Goal: Book appointment/travel/reservation

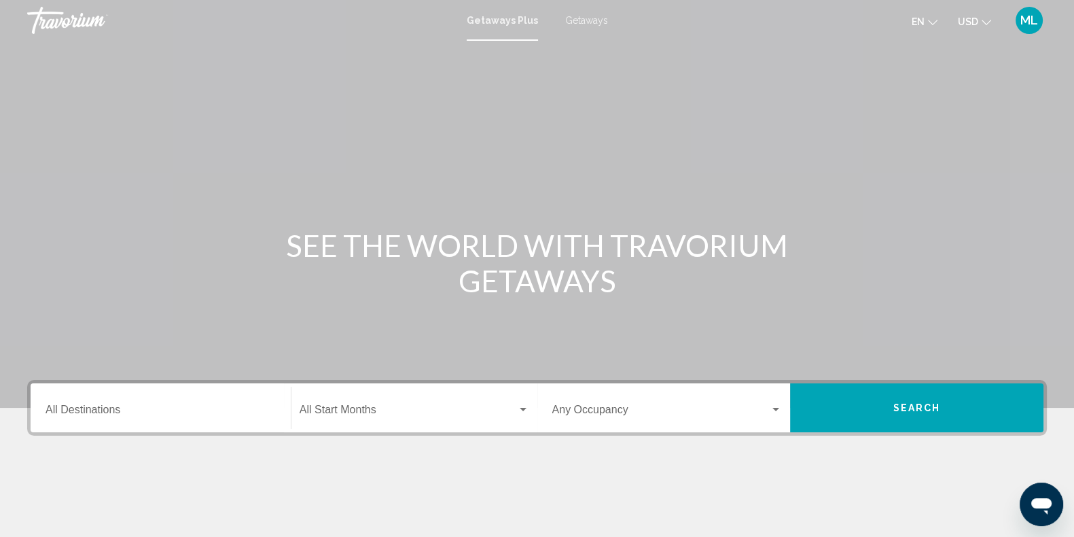
click at [584, 18] on span "Getaways" at bounding box center [586, 20] width 43 height 11
click at [98, 408] on input "Destination All Destinations" at bounding box center [161, 412] width 230 height 12
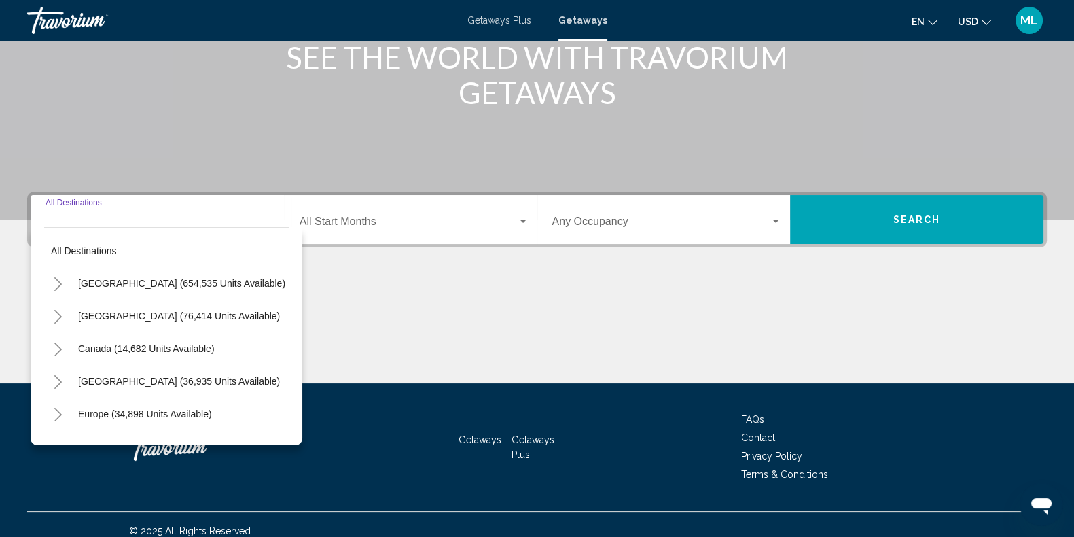
scroll to position [200, 0]
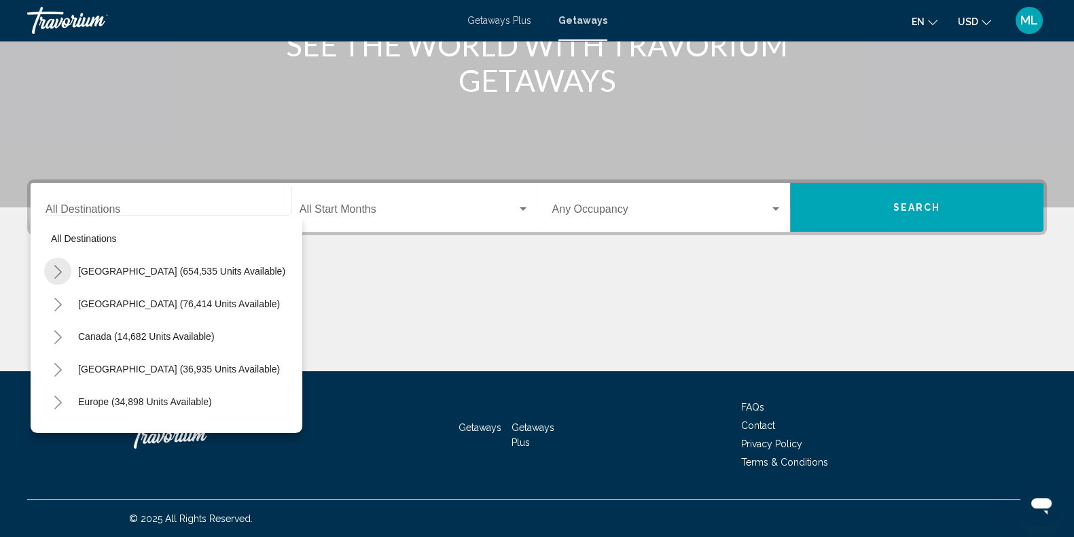
click at [56, 272] on icon "Toggle United States (654,535 units available)" at bounding box center [58, 272] width 10 height 14
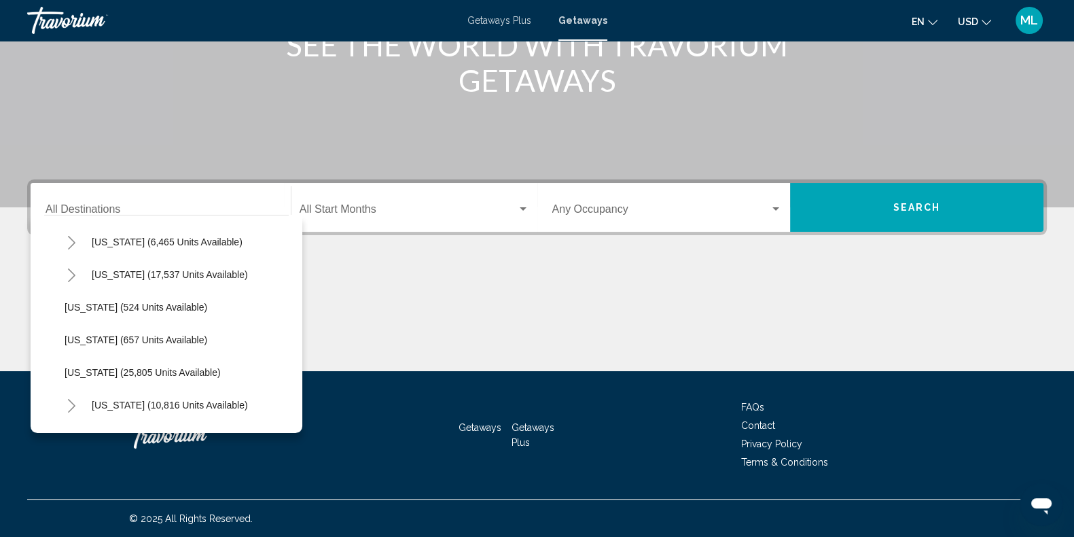
scroll to position [1058, 0]
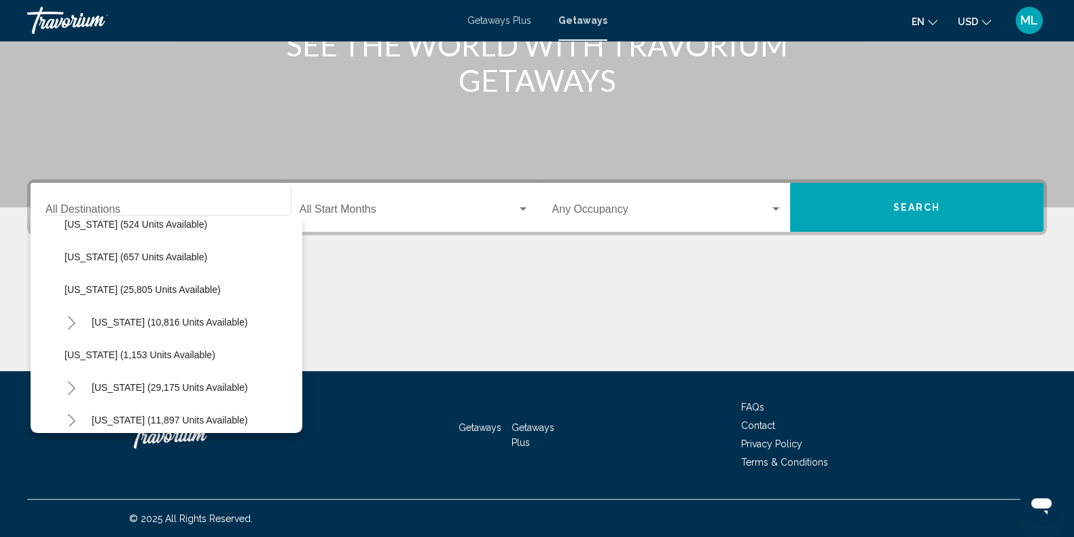
click at [71, 317] on icon "Toggle Pennsylvania (10,816 units available)" at bounding box center [72, 323] width 10 height 14
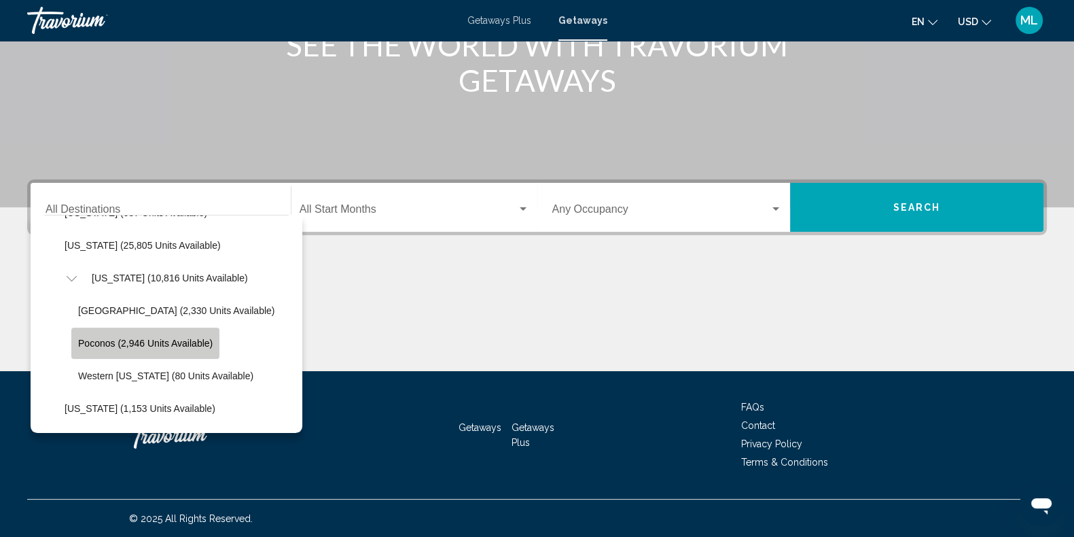
click at [98, 339] on span "Poconos (2,946 units available)" at bounding box center [145, 343] width 134 height 11
type input "**********"
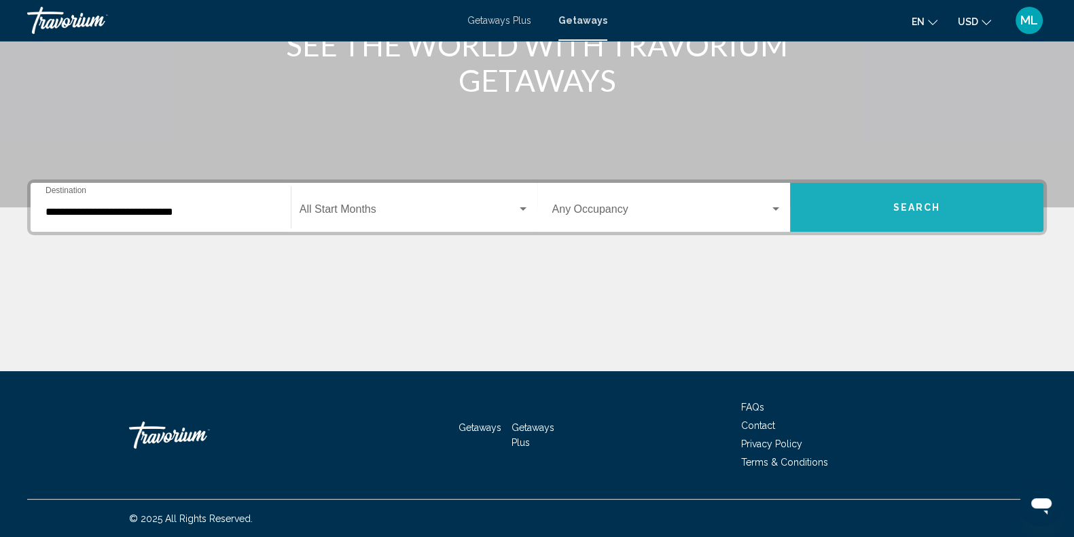
click at [914, 211] on span "Search" at bounding box center [917, 207] width 48 height 11
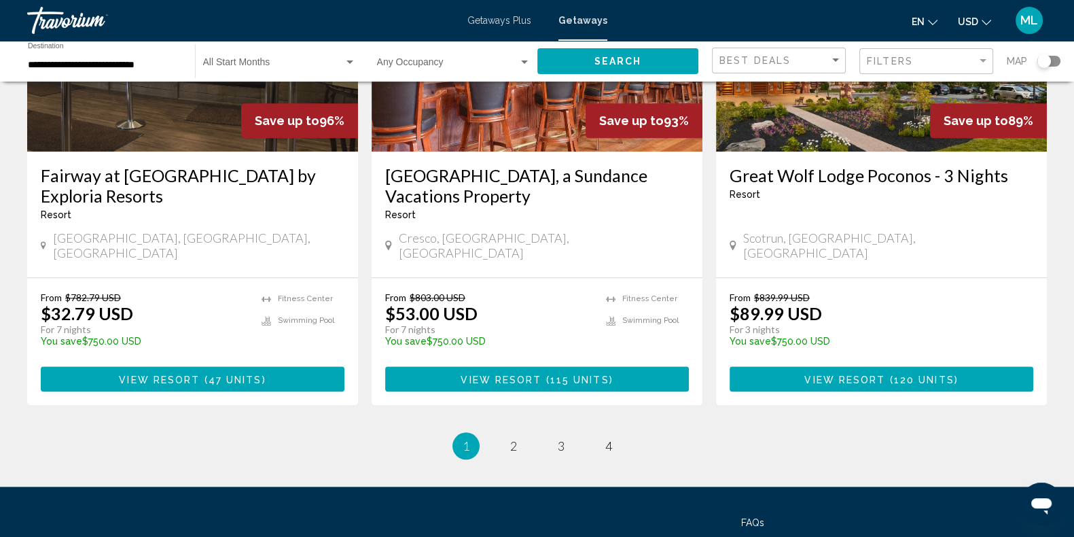
scroll to position [1684, 0]
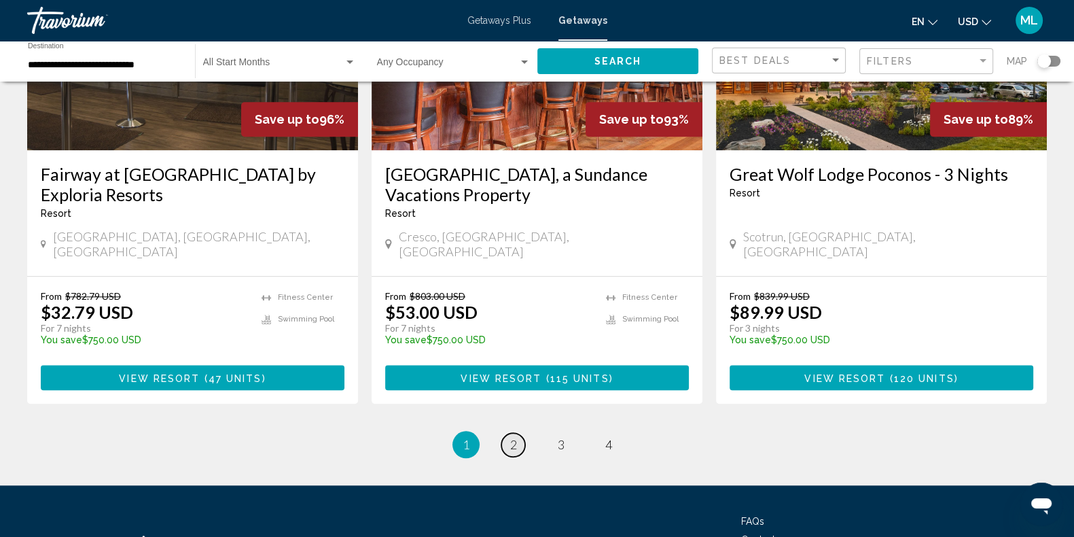
click at [511, 437] on span "2" at bounding box center [513, 444] width 7 height 15
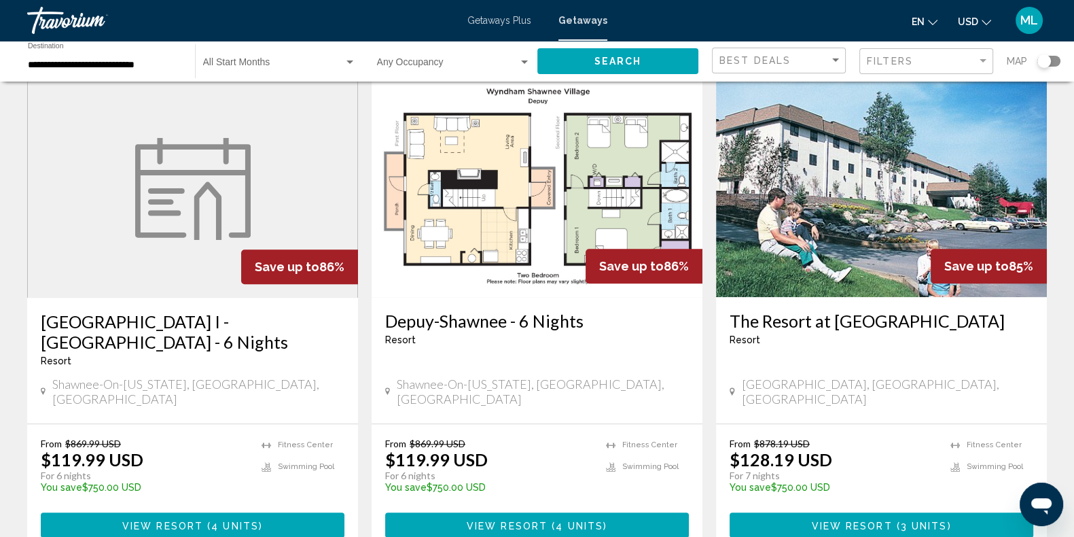
scroll to position [1697, 0]
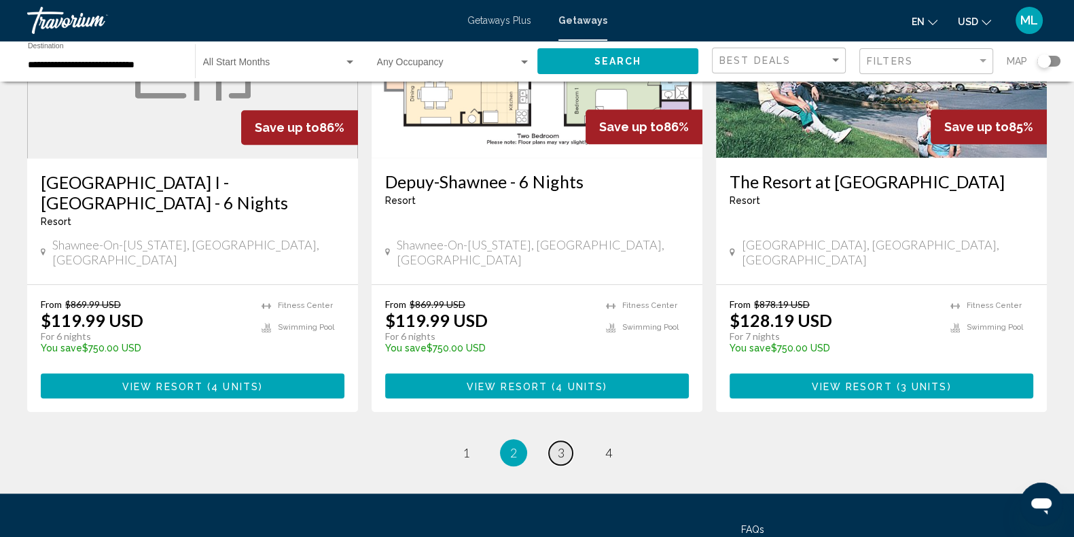
click at [564, 441] on link "page 3" at bounding box center [561, 453] width 24 height 24
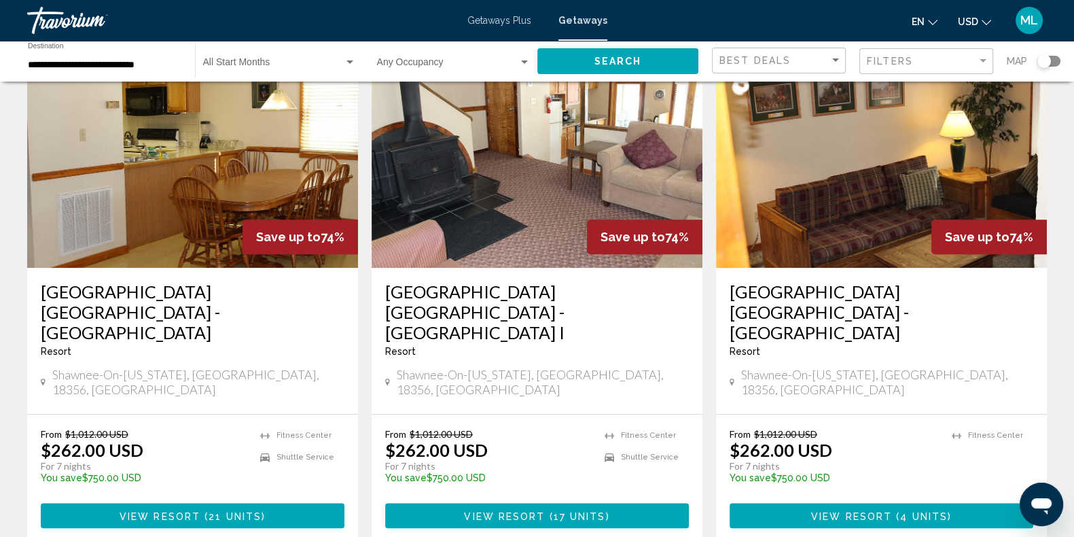
scroll to position [1634, 0]
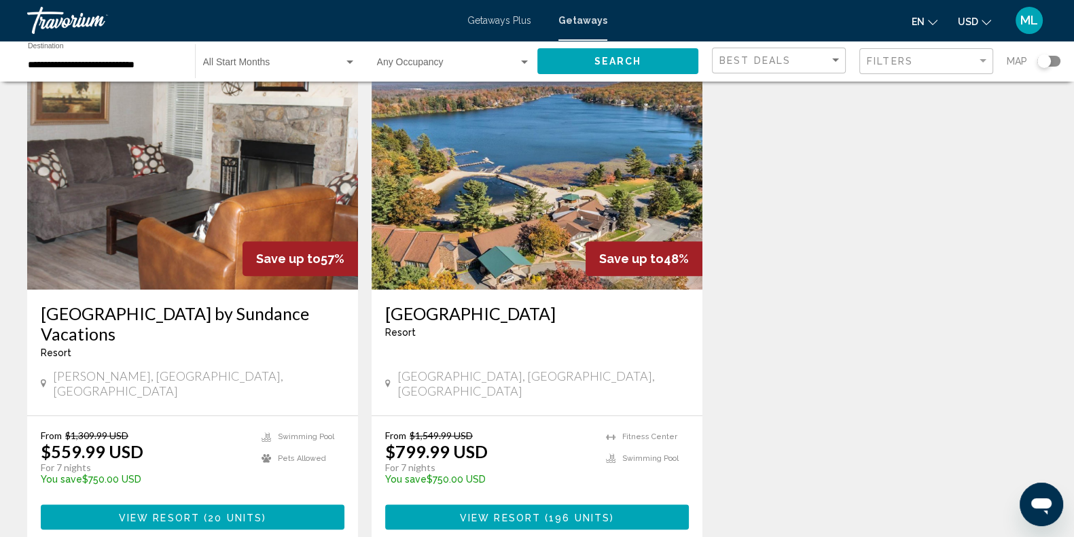
scroll to position [1062, 0]
